Goal: Task Accomplishment & Management: Use online tool/utility

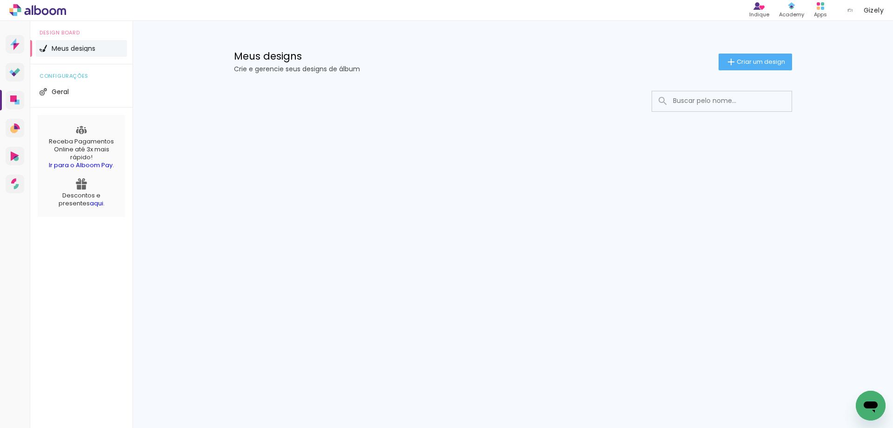
click at [514, 112] on div at bounding box center [513, 128] width 605 height 95
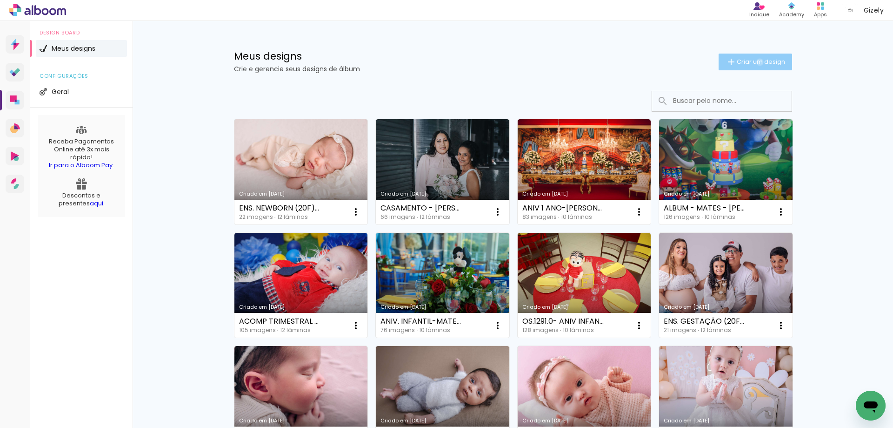
click at [755, 62] on span "Criar um design" at bounding box center [761, 62] width 48 height 6
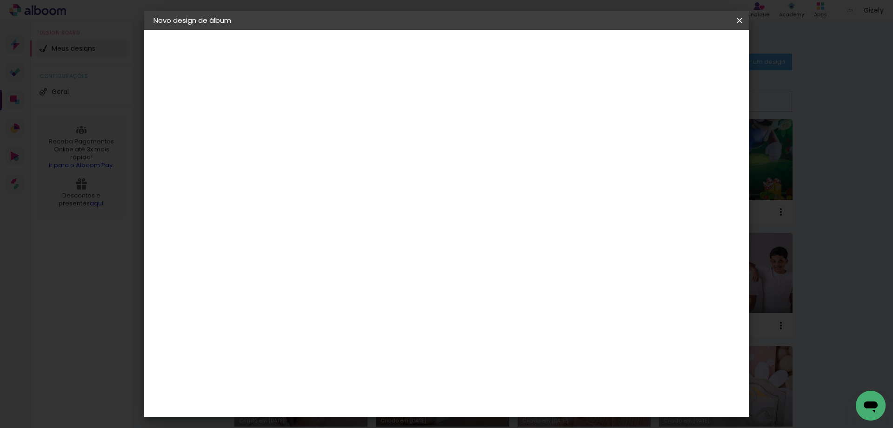
click at [306, 126] on input at bounding box center [306, 125] width 0 height 14
type input "ENS. NEWBORN (20F)-[PERSON_NAME]"
type paper-input "ENS. NEWBORN (20F)-[PERSON_NAME]"
click at [401, 41] on paper-button "Avançar" at bounding box center [379, 49] width 46 height 16
click at [350, 149] on input "[GEOGRAPHIC_DATA]" at bounding box center [316, 149] width 68 height 12
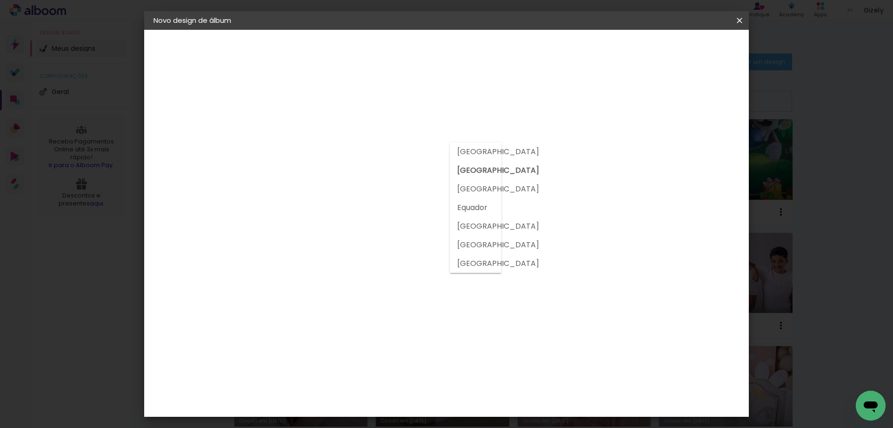
click at [0, 0] on slot "[GEOGRAPHIC_DATA]" at bounding box center [0, 0] width 0 height 0
click at [329, 340] on div "Canaan Álbuns" at bounding box center [314, 347] width 29 height 15
click at [0, 0] on slot "Avançar" at bounding box center [0, 0] width 0 height 0
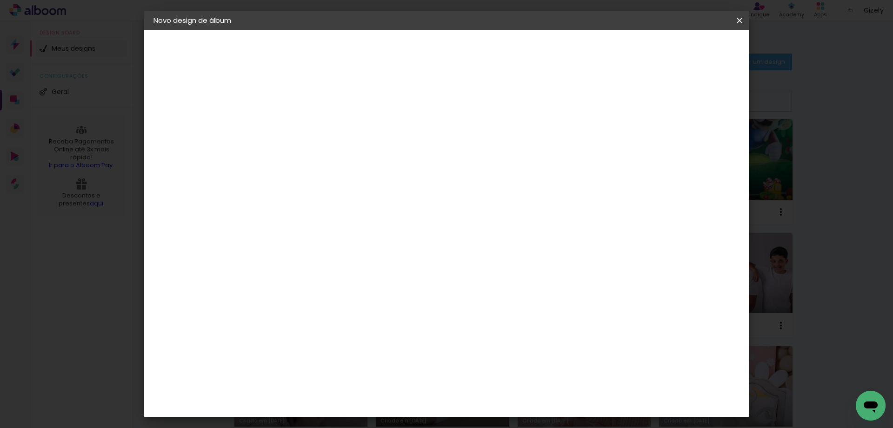
click at [369, 300] on span "25 × 25" at bounding box center [346, 309] width 43 height 19
click at [0, 0] on slot "Avançar" at bounding box center [0, 0] width 0 height 0
click at [682, 51] on span "Iniciar design" at bounding box center [660, 49] width 42 height 7
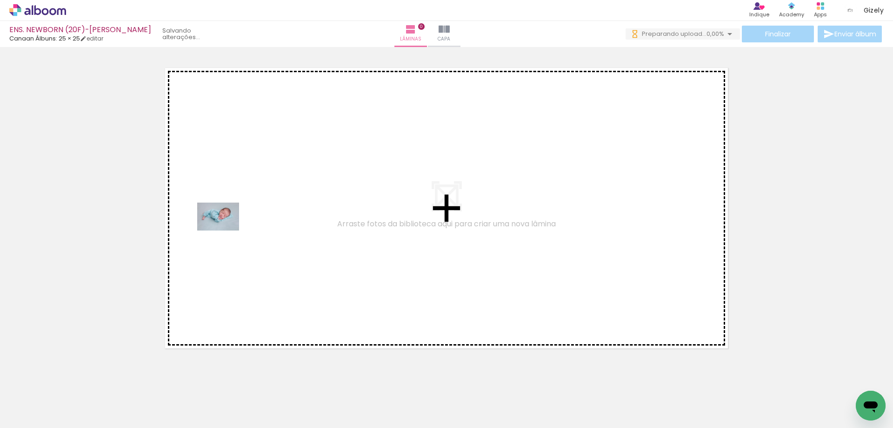
drag, startPoint x: 96, startPoint y: 404, endPoint x: 226, endPoint y: 229, distance: 217.6
click at [226, 229] on quentale-workspace at bounding box center [446, 214] width 893 height 428
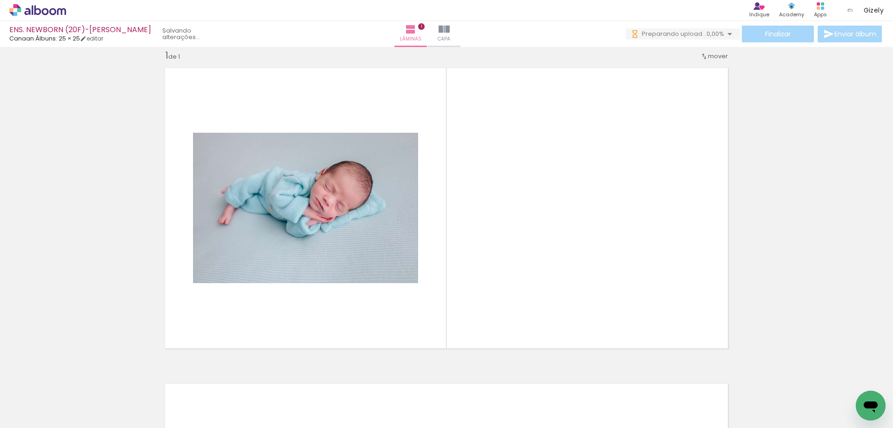
scroll to position [12, 0]
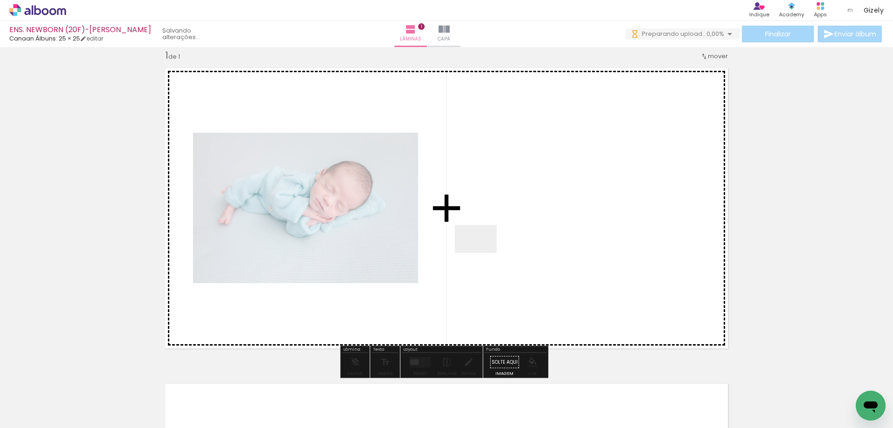
drag, startPoint x: 155, startPoint y: 396, endPoint x: 517, endPoint y: 235, distance: 395.4
click at [517, 235] on quentale-workspace at bounding box center [446, 214] width 893 height 428
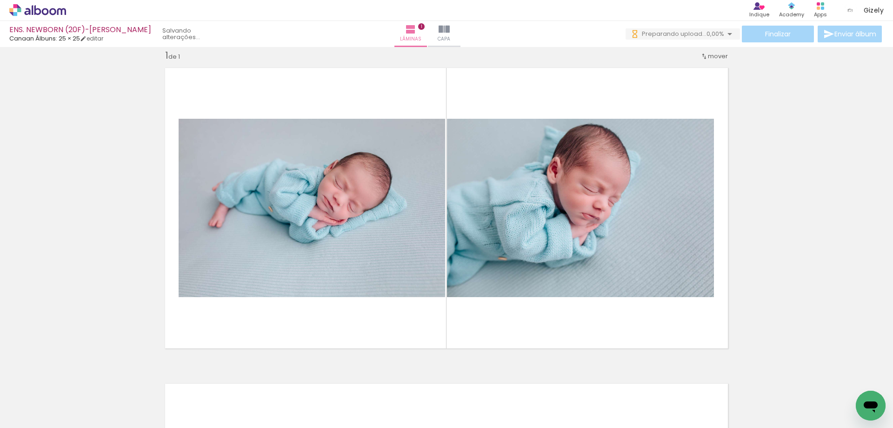
scroll to position [0, 853]
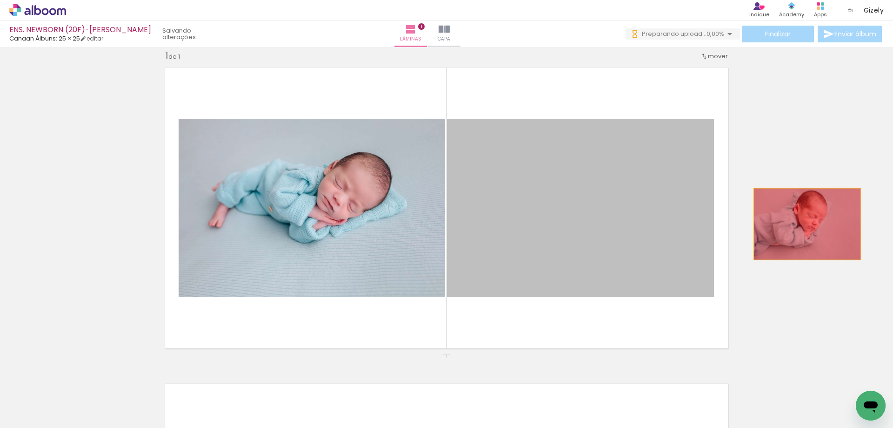
drag, startPoint x: 556, startPoint y: 241, endPoint x: 811, endPoint y: 223, distance: 255.6
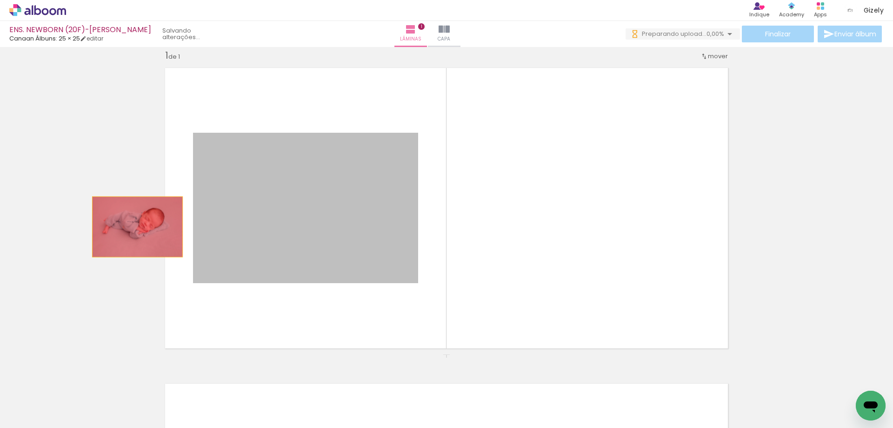
drag, startPoint x: 344, startPoint y: 223, endPoint x: 130, endPoint y: 227, distance: 214.1
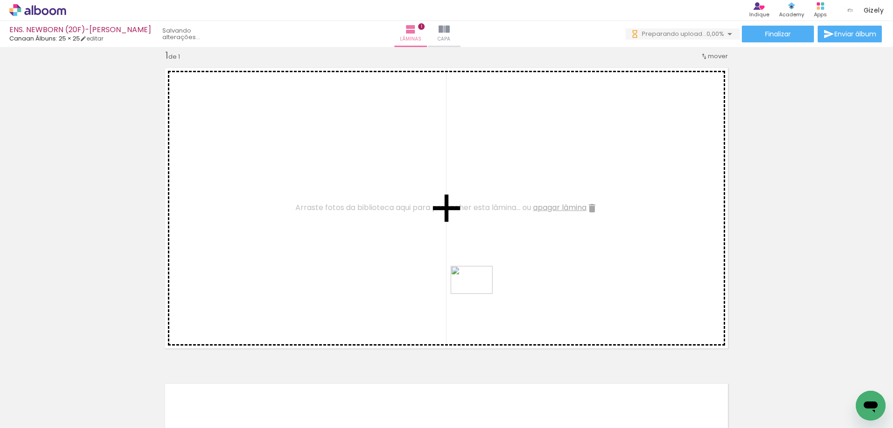
drag, startPoint x: 761, startPoint y: 400, endPoint x: 443, endPoint y: 284, distance: 338.4
click at [444, 284] on quentale-workspace at bounding box center [446, 214] width 893 height 428
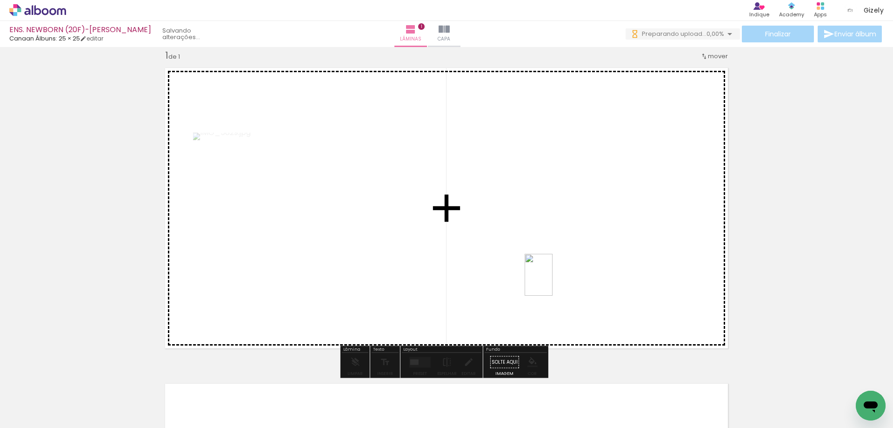
drag, startPoint x: 501, startPoint y: 405, endPoint x: 557, endPoint y: 270, distance: 146.8
click at [557, 271] on quentale-workspace at bounding box center [446, 214] width 893 height 428
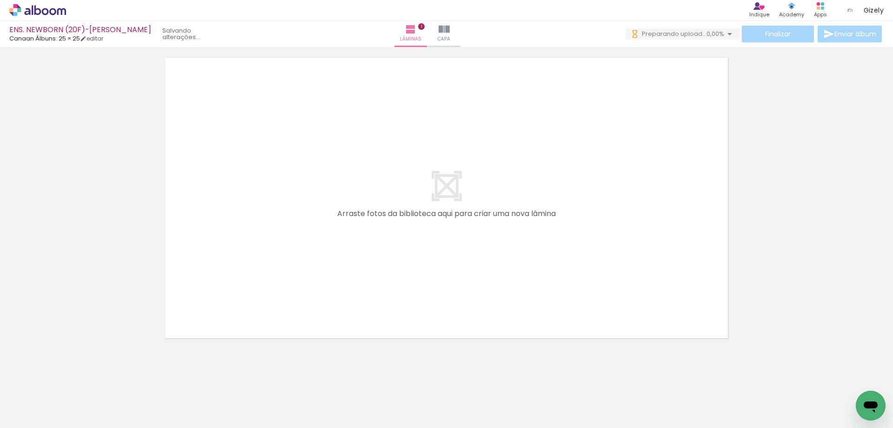
scroll to position [0, 0]
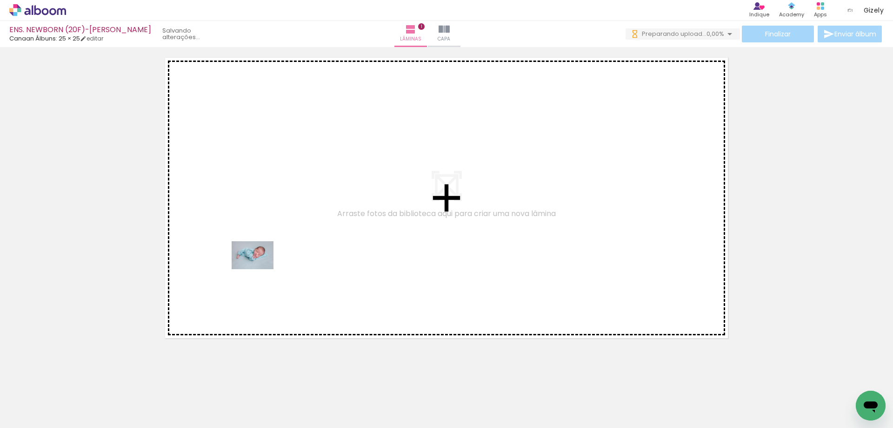
drag, startPoint x: 106, startPoint y: 399, endPoint x: 261, endPoint y: 265, distance: 205.2
click at [261, 265] on quentale-workspace at bounding box center [446, 214] width 893 height 428
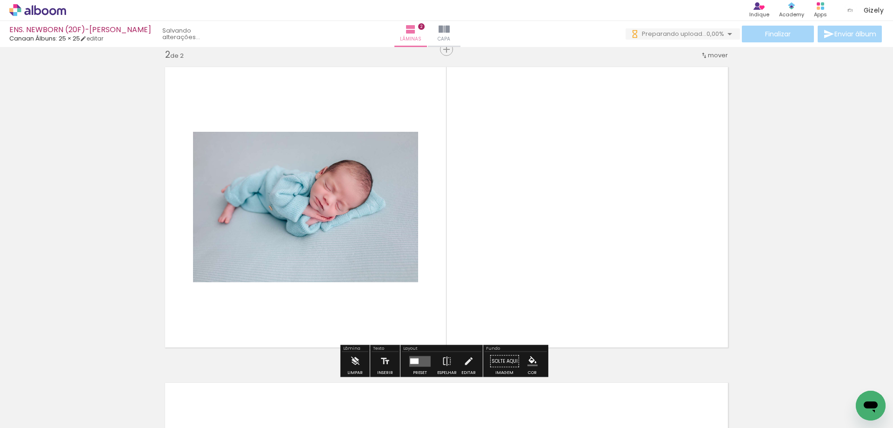
scroll to position [328, 0]
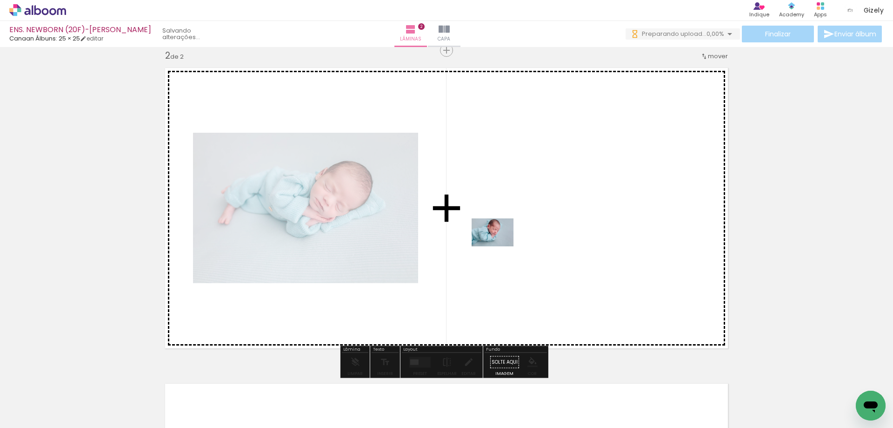
drag, startPoint x: 154, startPoint y: 404, endPoint x: 501, endPoint y: 246, distance: 381.7
click at [501, 246] on quentale-workspace at bounding box center [446, 214] width 893 height 428
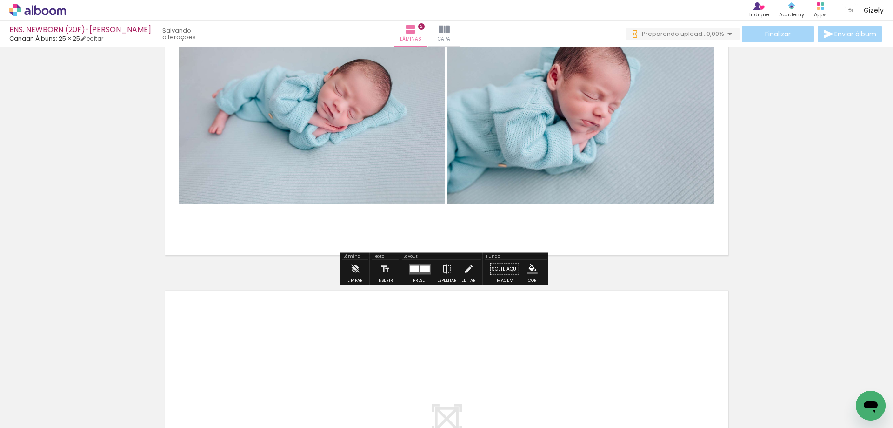
scroll to position [467, 0]
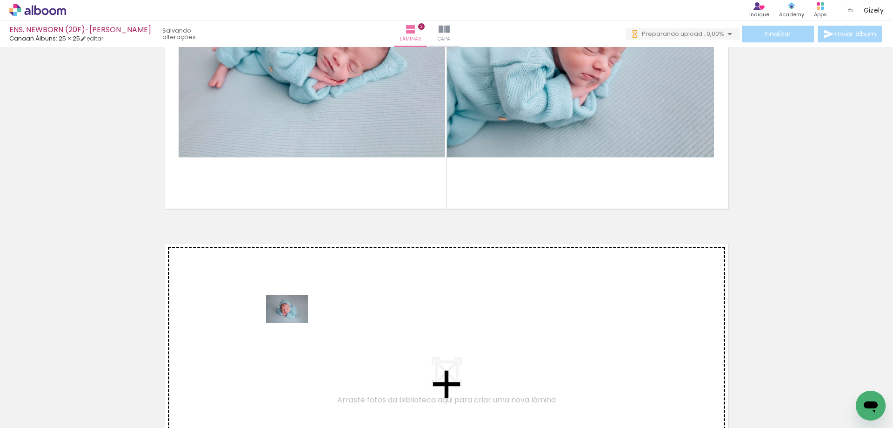
drag, startPoint x: 207, startPoint y: 403, endPoint x: 295, endPoint y: 322, distance: 119.9
click at [295, 322] on quentale-workspace at bounding box center [446, 214] width 893 height 428
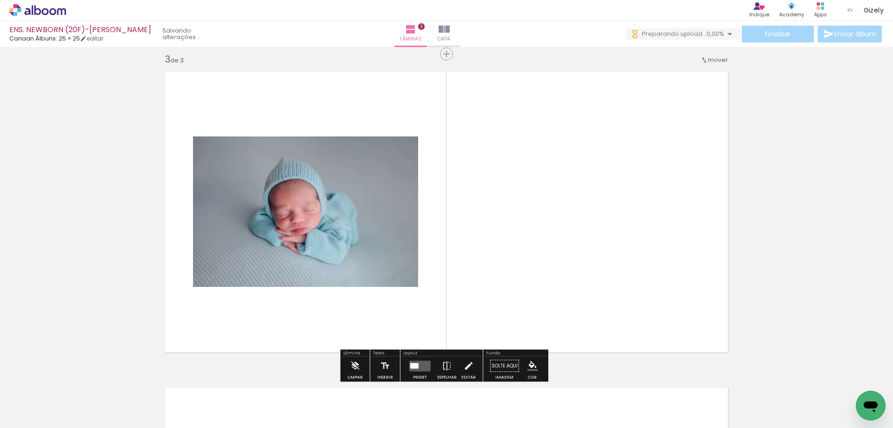
scroll to position [643, 0]
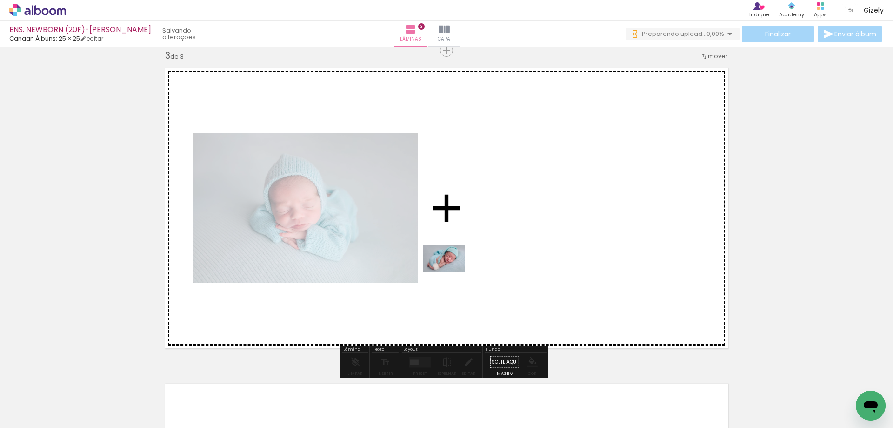
drag, startPoint x: 293, startPoint y: 371, endPoint x: 459, endPoint y: 267, distance: 196.8
click at [459, 267] on quentale-workspace at bounding box center [446, 214] width 893 height 428
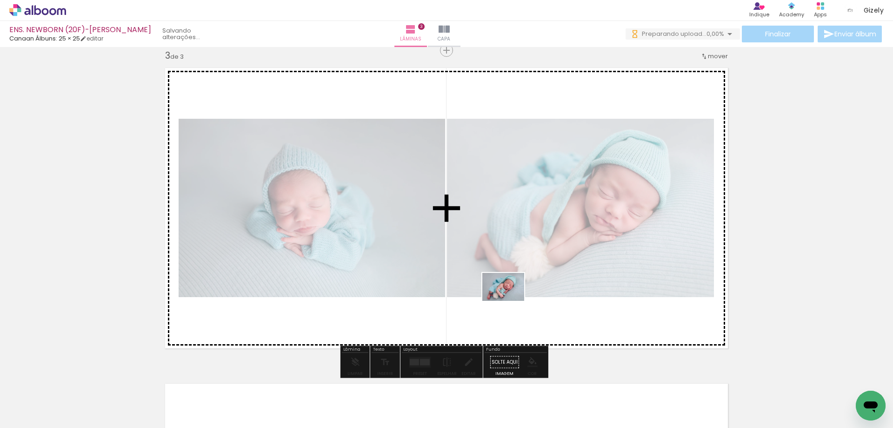
drag, startPoint x: 315, startPoint y: 387, endPoint x: 525, endPoint y: 294, distance: 230.0
click at [525, 294] on quentale-workspace at bounding box center [446, 214] width 893 height 428
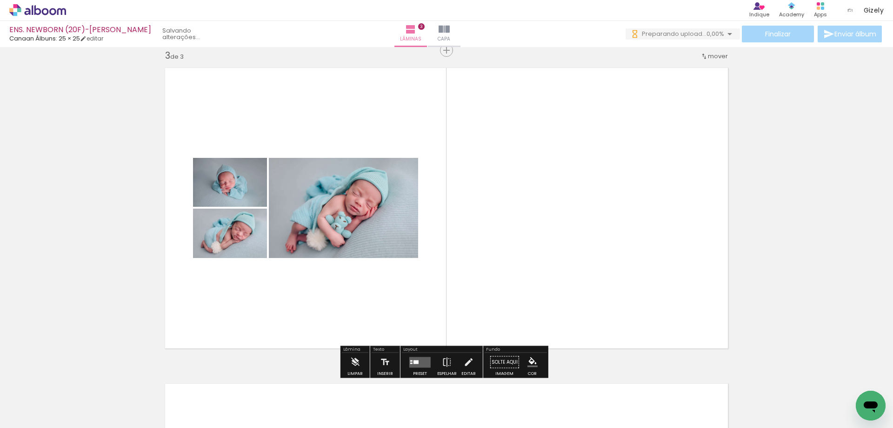
click at [416, 358] on quentale-layouter at bounding box center [419, 361] width 21 height 11
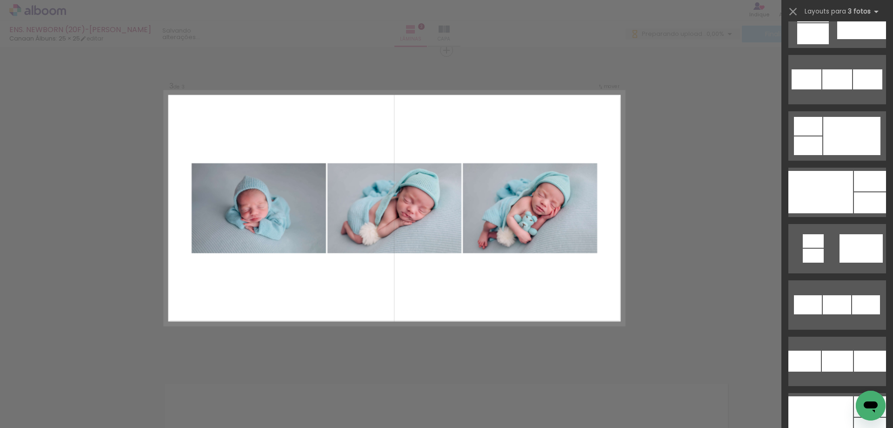
scroll to position [884, 0]
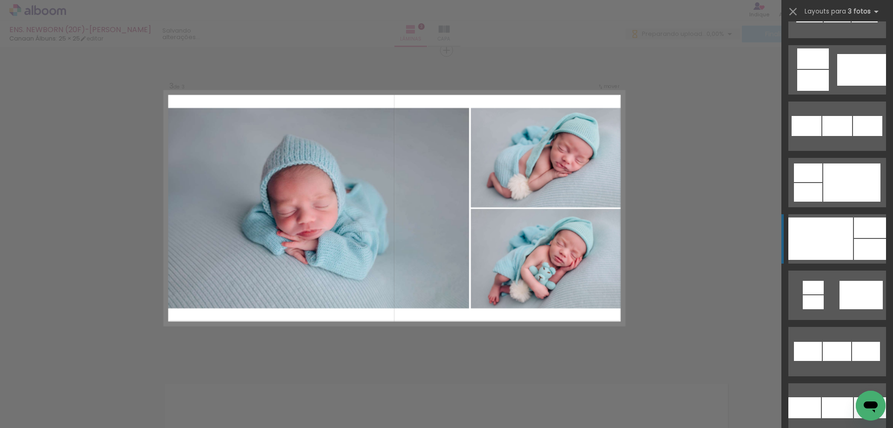
click at [840, 234] on div at bounding box center [821, 238] width 65 height 42
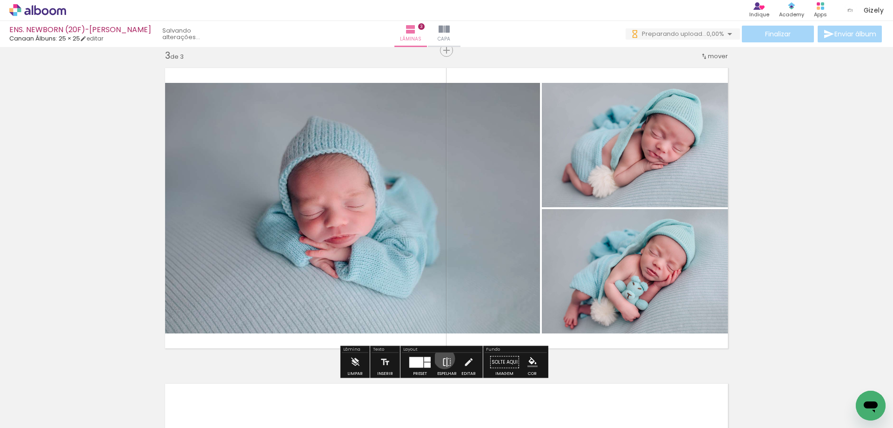
click at [443, 358] on iron-icon at bounding box center [447, 362] width 10 height 19
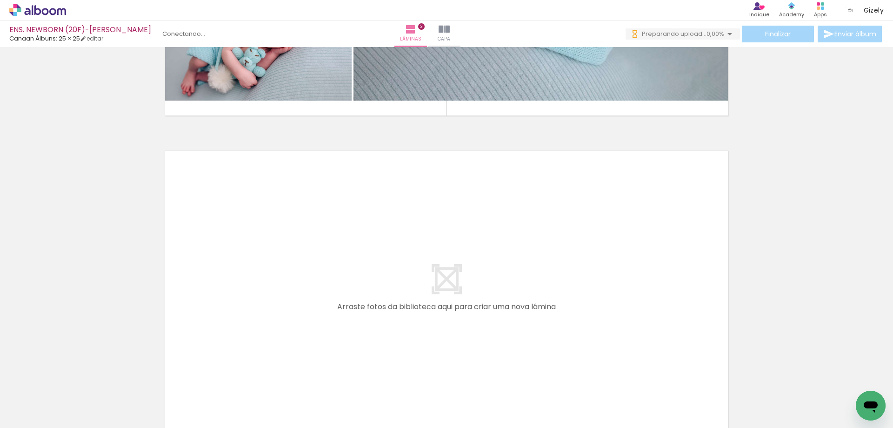
scroll to position [922, 0]
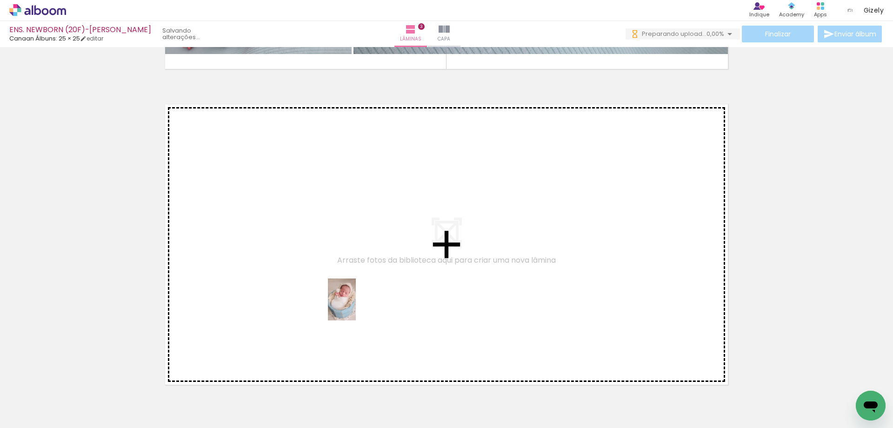
drag, startPoint x: 413, startPoint y: 400, endPoint x: 356, endPoint y: 306, distance: 110.3
click at [356, 306] on quentale-workspace at bounding box center [446, 214] width 893 height 428
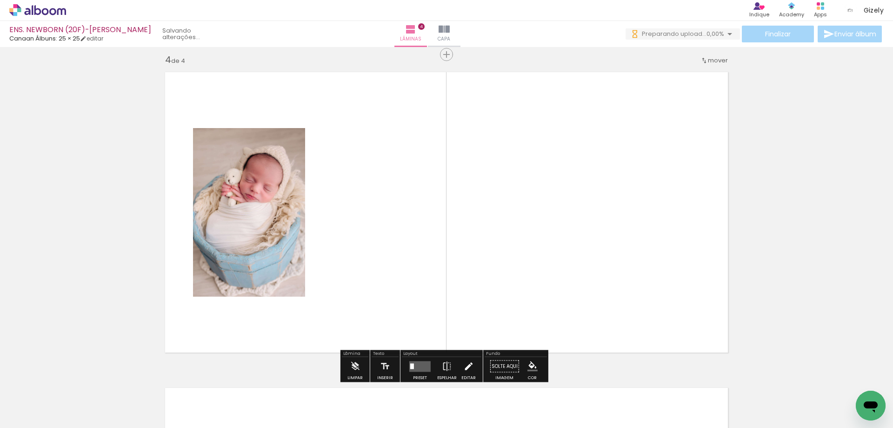
scroll to position [959, 0]
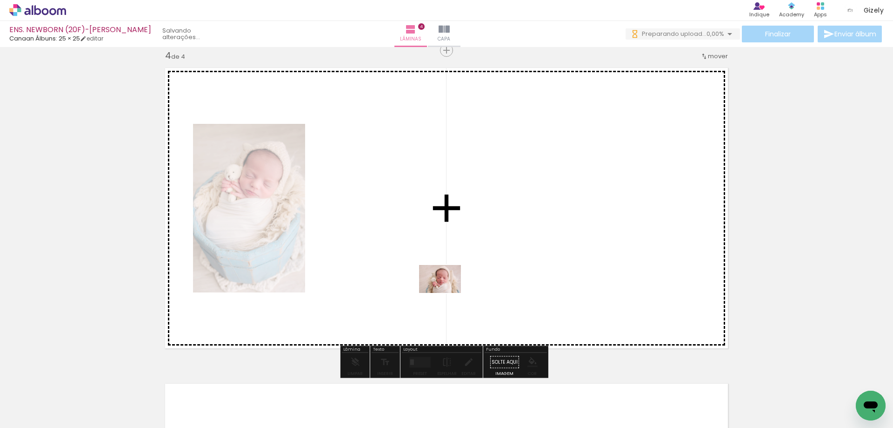
drag, startPoint x: 463, startPoint y: 363, endPoint x: 446, endPoint y: 290, distance: 75.1
click at [446, 290] on quentale-workspace at bounding box center [446, 214] width 893 height 428
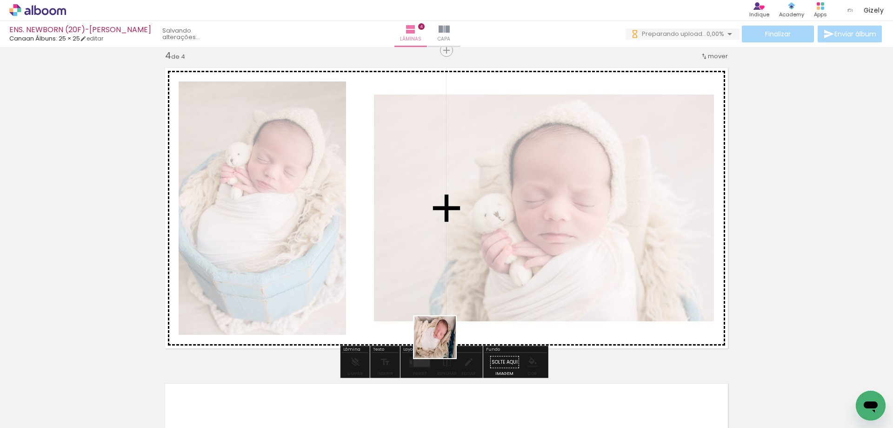
drag, startPoint x: 368, startPoint y: 398, endPoint x: 474, endPoint y: 323, distance: 129.5
click at [474, 323] on quentale-workspace at bounding box center [446, 214] width 893 height 428
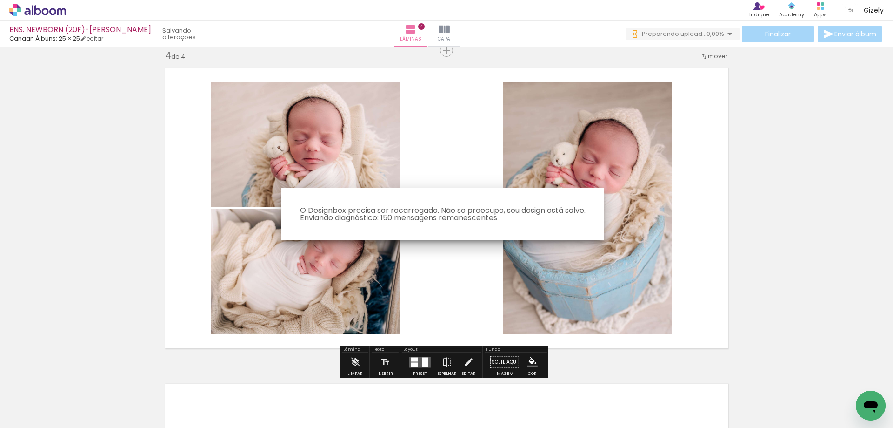
scroll to position [679, 0]
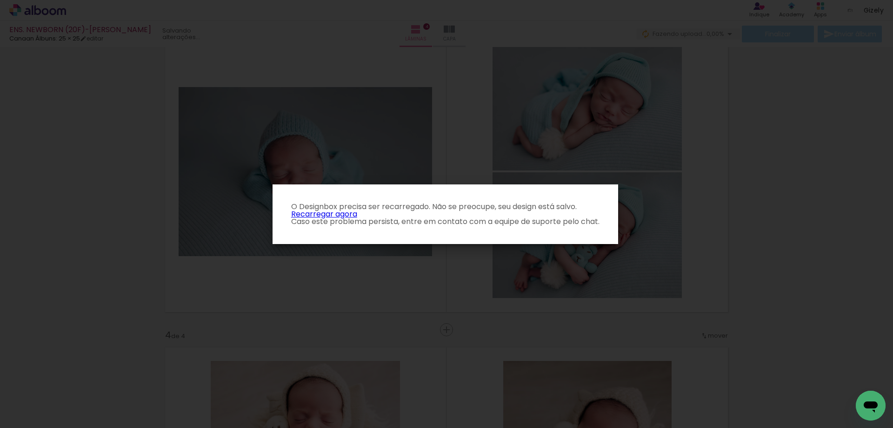
click at [341, 214] on link "Recarregar agora" at bounding box center [324, 213] width 66 height 11
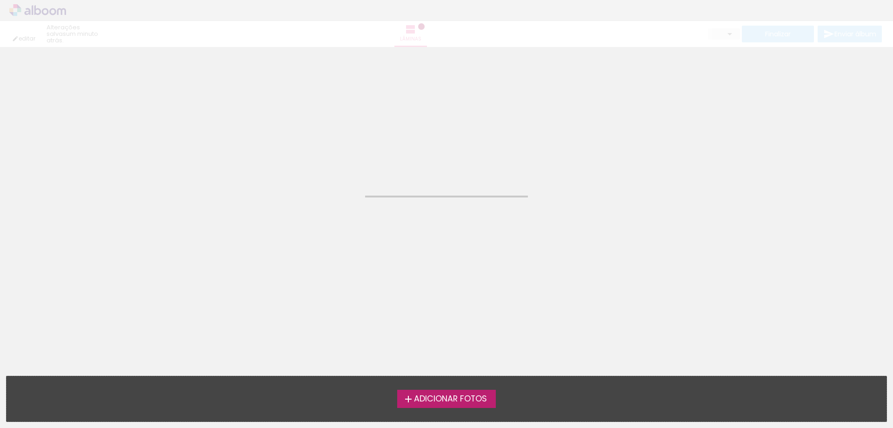
click at [422, 398] on span "Adicionar Fotos" at bounding box center [450, 399] width 73 height 8
click at [0, 0] on input "file" at bounding box center [0, 0] width 0 height 0
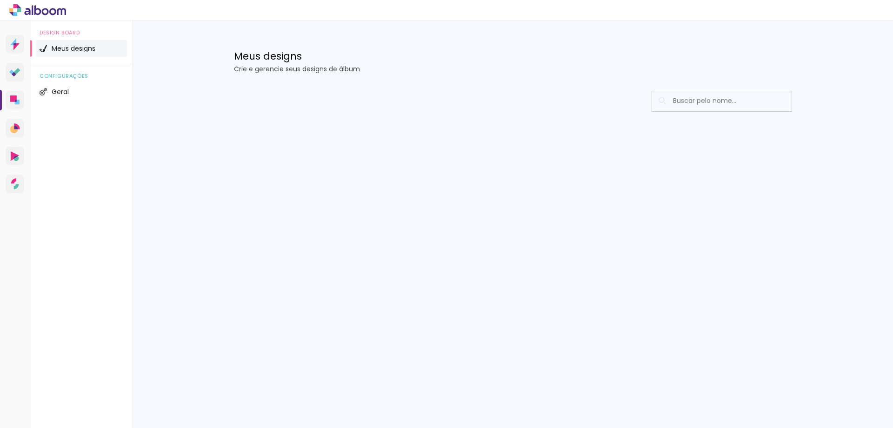
click at [432, 68] on p "Crie e gerencie seus designs de álbum" at bounding box center [513, 69] width 558 height 7
